Goal: Book appointment/travel/reservation

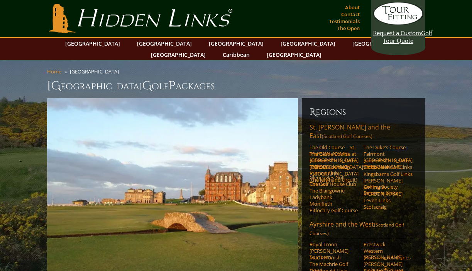
click at [325, 123] on link "[GEOGRAPHIC_DATA][PERSON_NAME] and the East (Scotland Golf Courses)" at bounding box center [364, 132] width 108 height 19
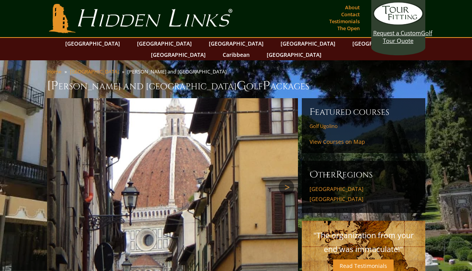
click at [284, 179] on link "Next" at bounding box center [286, 186] width 15 height 15
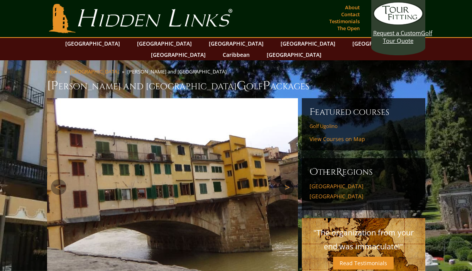
click at [284, 179] on link "Next" at bounding box center [286, 186] width 15 height 15
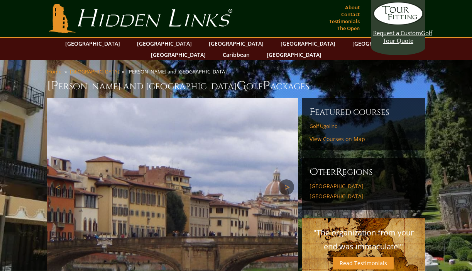
click at [284, 179] on link "Next" at bounding box center [286, 186] width 15 height 15
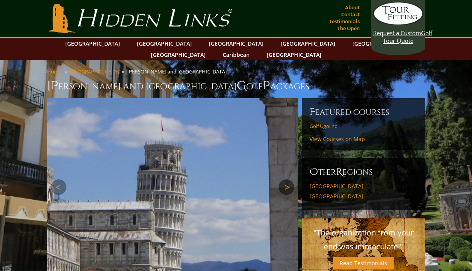
click at [284, 179] on link "Next" at bounding box center [286, 186] width 15 height 15
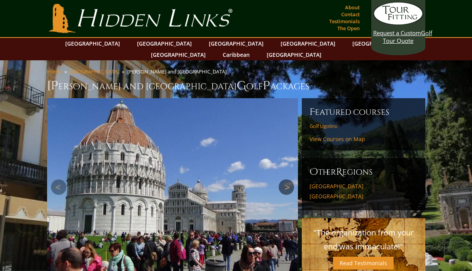
click at [284, 179] on link "Next" at bounding box center [286, 186] width 15 height 15
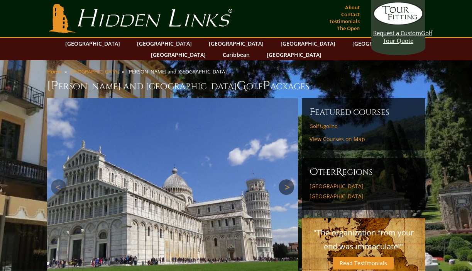
click at [284, 179] on link "Next" at bounding box center [286, 186] width 15 height 15
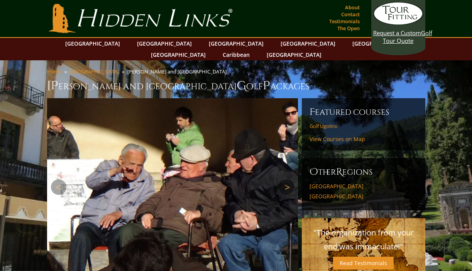
click at [284, 179] on link "Next" at bounding box center [286, 186] width 15 height 15
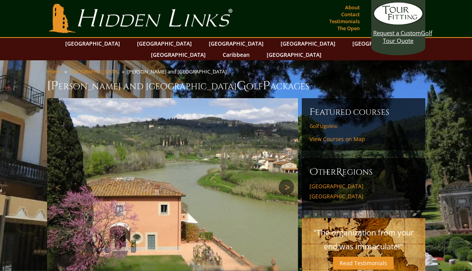
click at [283, 179] on link "Next" at bounding box center [286, 186] width 15 height 15
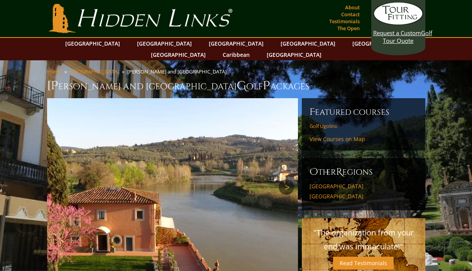
click at [283, 179] on link "Next" at bounding box center [286, 186] width 15 height 15
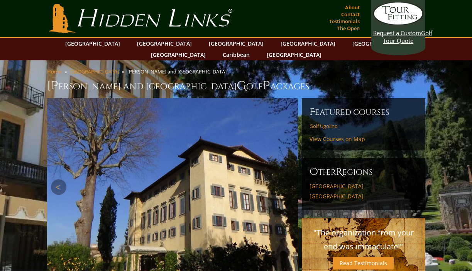
click at [283, 179] on link "Next" at bounding box center [286, 186] width 15 height 15
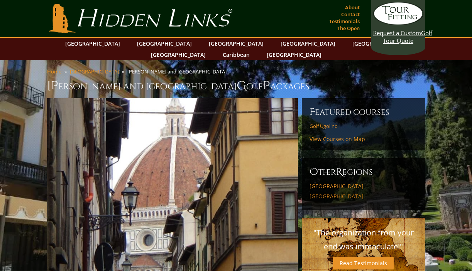
click at [329, 193] on link "Lake Como" at bounding box center [364, 196] width 108 height 7
